Goal: Task Accomplishment & Management: Manage account settings

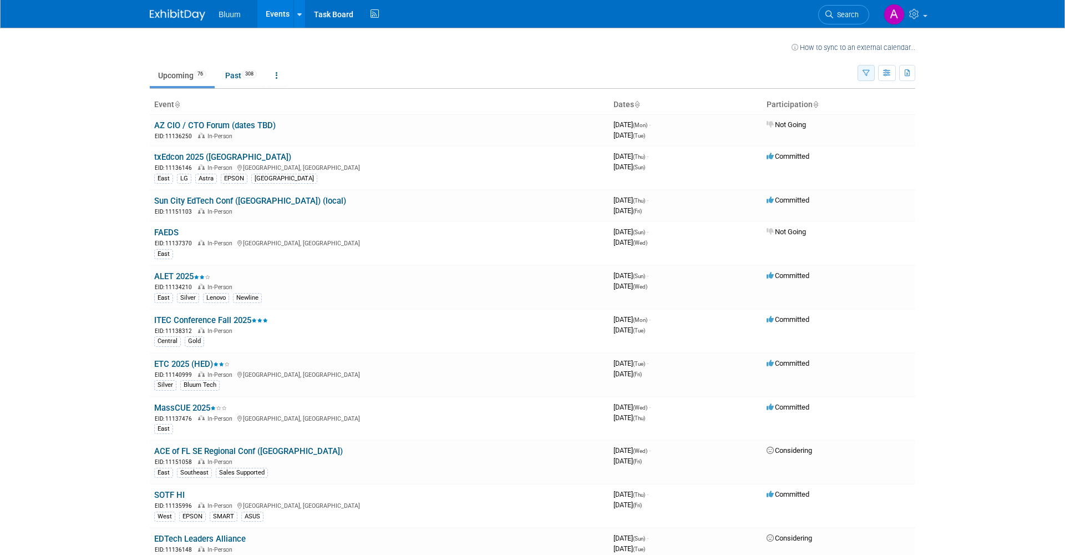
click at [869, 75] on icon "button" at bounding box center [866, 73] width 7 height 7
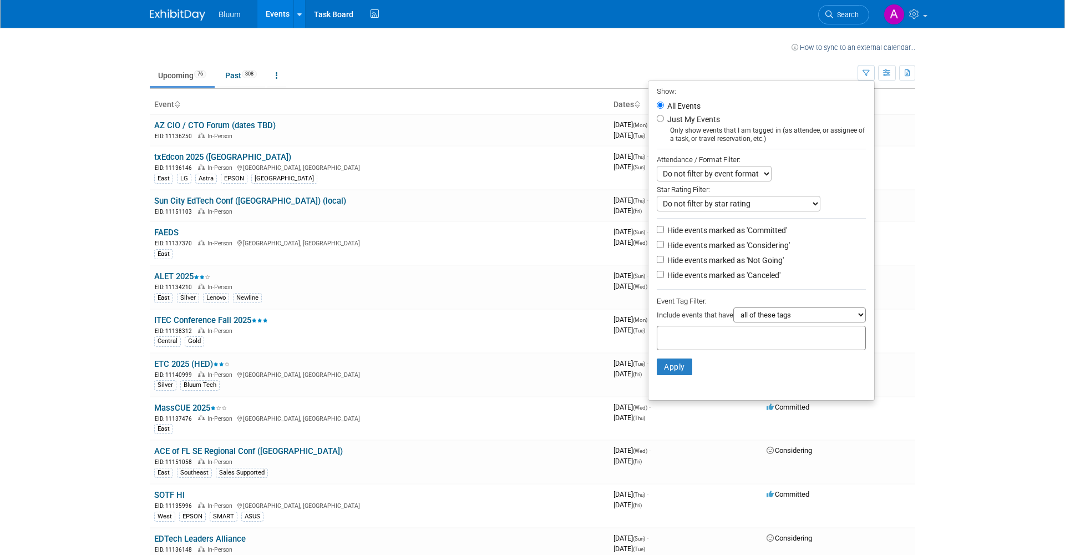
click at [691, 118] on label "Just My Events" at bounding box center [692, 119] width 55 height 11
click at [664, 118] on input "Just My Events" at bounding box center [660, 118] width 7 height 7
radio input "true"
click at [681, 358] on button "Apply" at bounding box center [675, 366] width 36 height 17
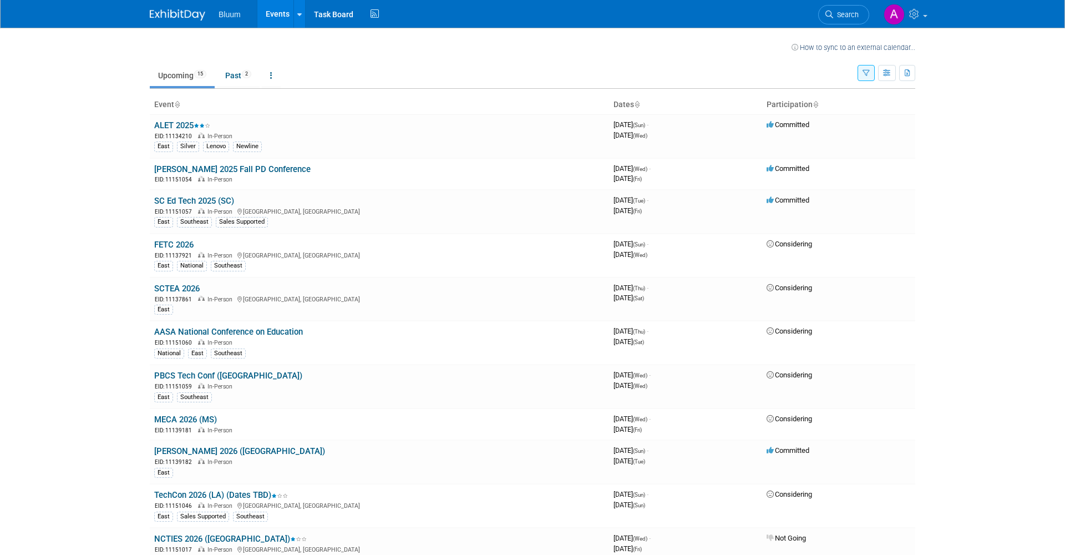
click at [865, 74] on icon "button" at bounding box center [866, 73] width 7 height 7
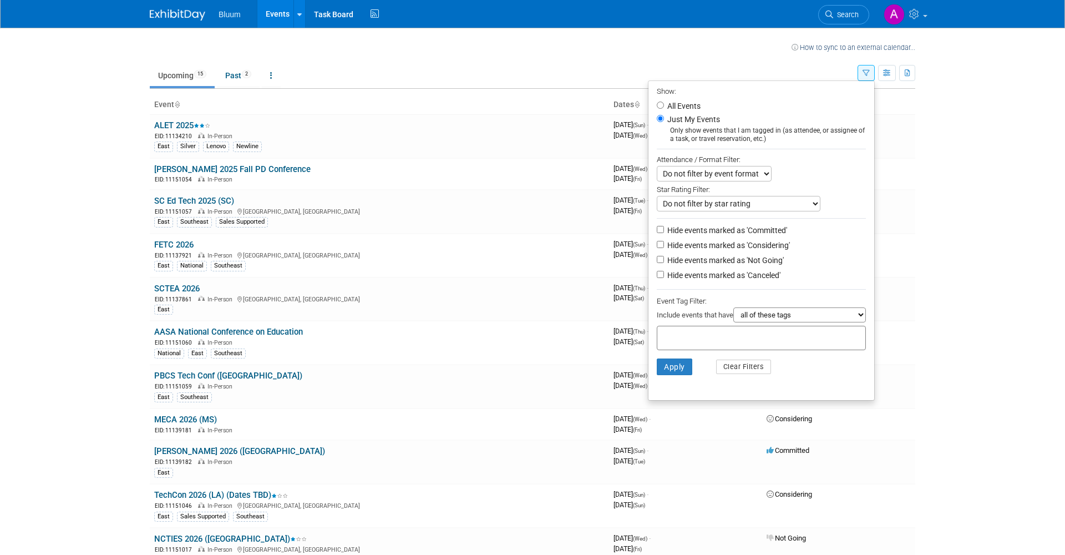
click at [493, 61] on td "Upcoming 15 Past 2 All Events 17 Past and Upcoming Grouped Annually Events grou…" at bounding box center [504, 71] width 708 height 36
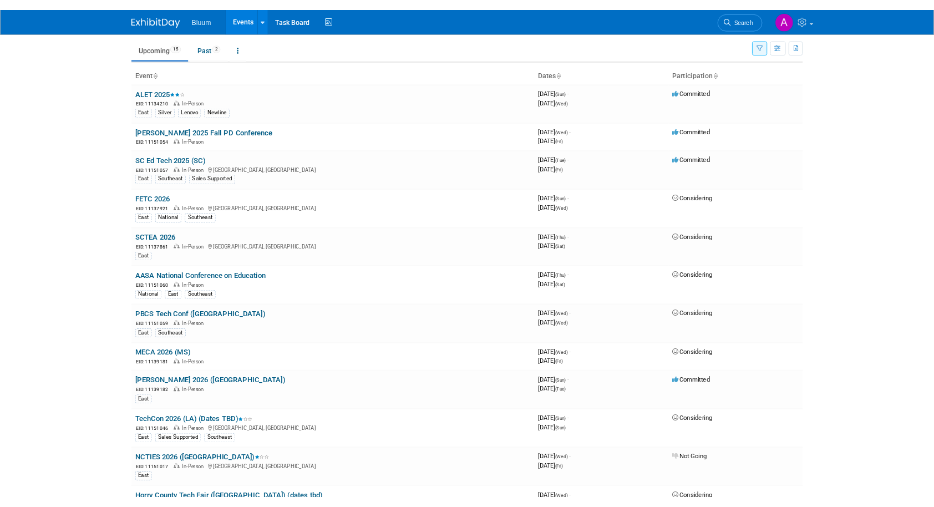
scroll to position [31, 0]
